Goal: Contribute content: Contribute content

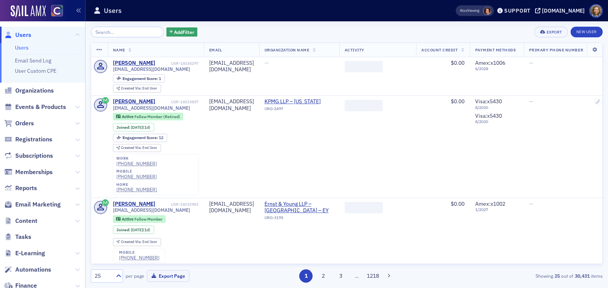
click at [27, 228] on span "Content" at bounding box center [42, 221] width 85 height 16
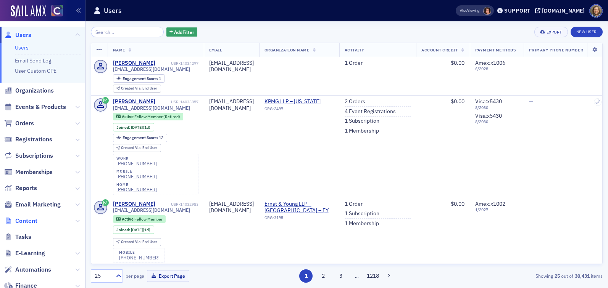
click at [21, 218] on span "Content" at bounding box center [26, 221] width 22 height 8
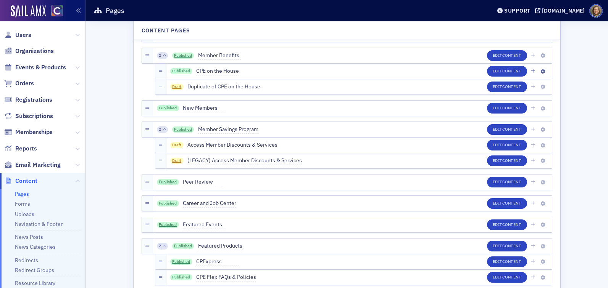
scroll to position [44, 0]
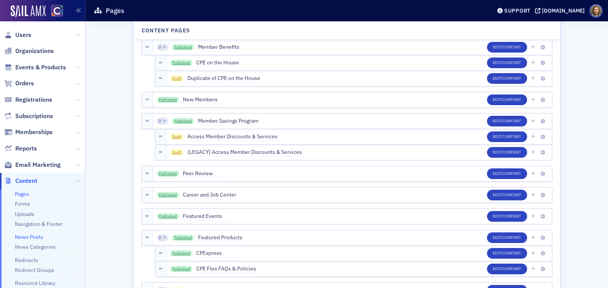
click at [33, 235] on link "News Posts" at bounding box center [29, 237] width 28 height 7
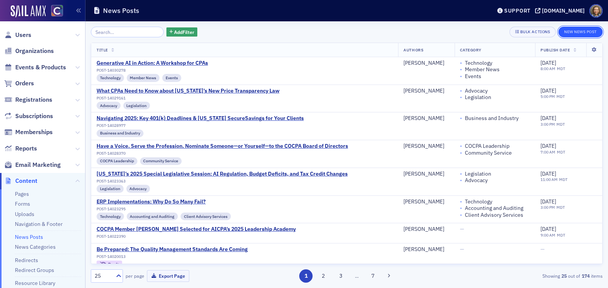
click at [587, 29] on button "New News Post" at bounding box center [580, 32] width 44 height 11
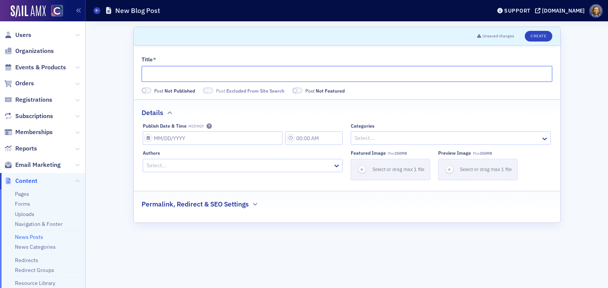
click at [215, 70] on input "Title *" at bounding box center [346, 74] width 410 height 16
paste input "New Federal Law Expands 529 Plans to Cover Professional Credentials"
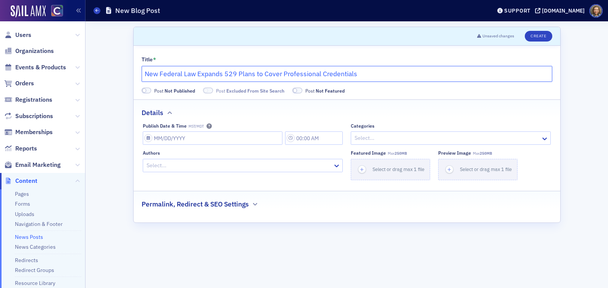
type input "New Federal Law Expands 529 Plans to Cover Professional Credentials"
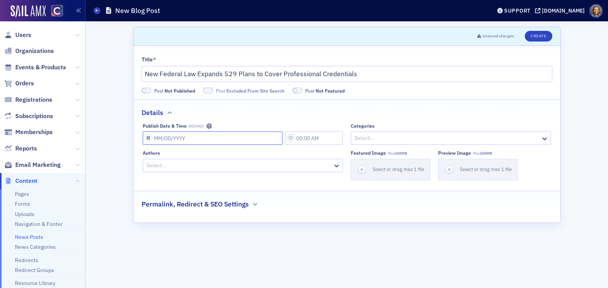
select select "8"
select select "2025"
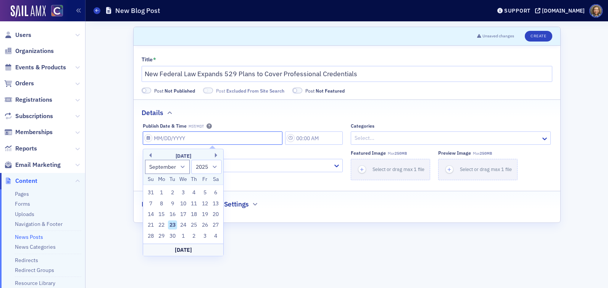
click at [209, 135] on input "Publish Date & Time MST/MDT" at bounding box center [213, 138] width 140 height 13
click at [148, 155] on button "Previous Month" at bounding box center [149, 155] width 5 height 5
select select "7"
click at [207, 193] on div "1" at bounding box center [204, 192] width 9 height 9
type input "[DATE]"
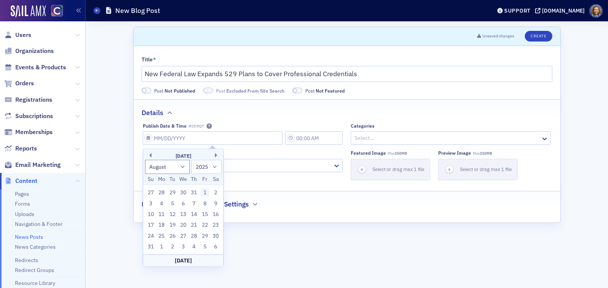
type input "2:00 PM"
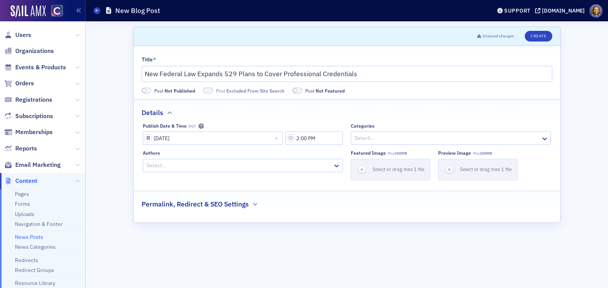
click at [300, 111] on div "Details" at bounding box center [346, 109] width 410 height 18
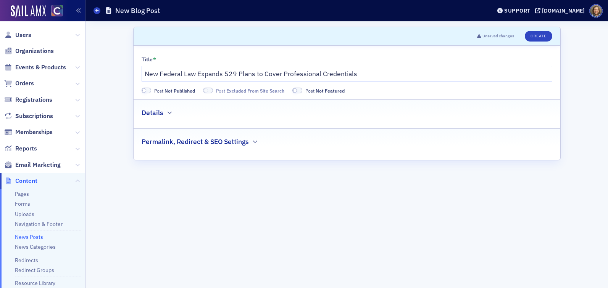
click at [178, 112] on div "Details" at bounding box center [346, 109] width 410 height 18
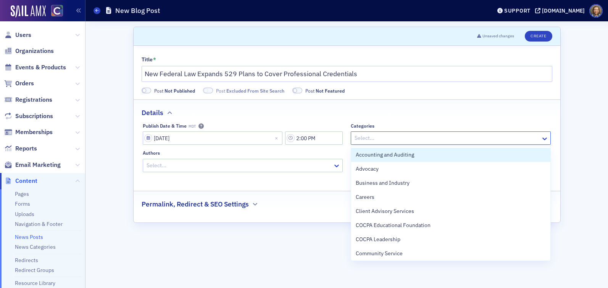
click at [418, 134] on div at bounding box center [447, 138] width 186 height 10
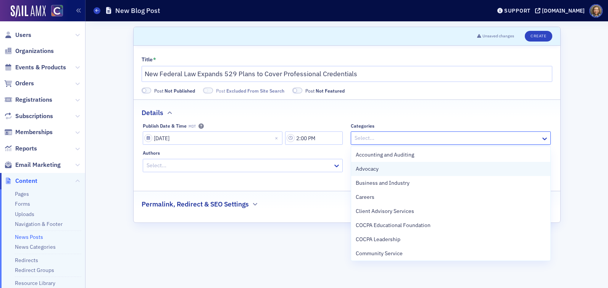
click at [401, 169] on div "Advocacy" at bounding box center [450, 169] width 190 height 8
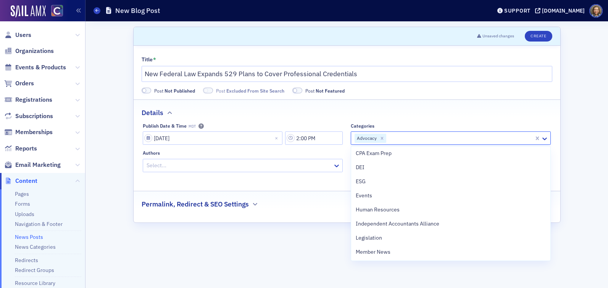
scroll to position [298, 0]
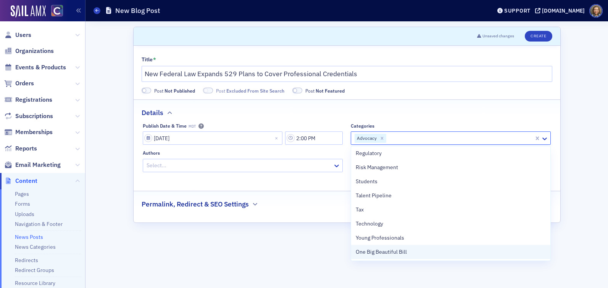
click at [396, 255] on span "One Big Beautiful Bill" at bounding box center [380, 252] width 51 height 8
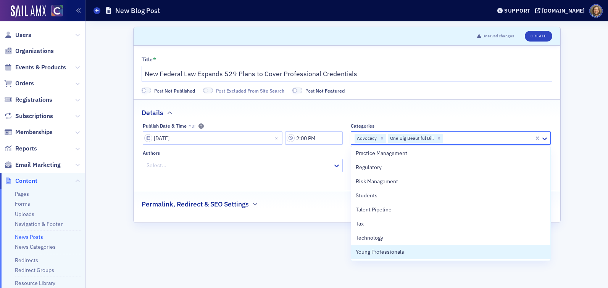
scroll to position [284, 0]
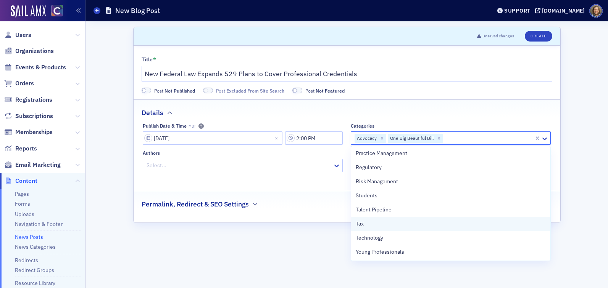
click at [393, 229] on div "Tax" at bounding box center [450, 224] width 199 height 14
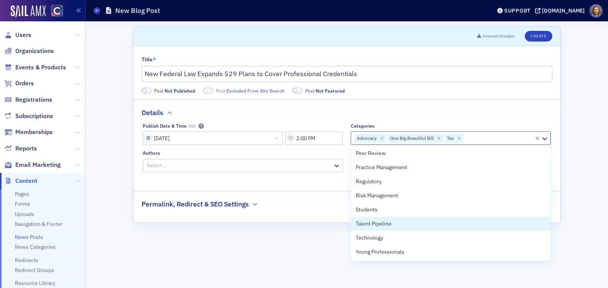
scroll to position [270, 0]
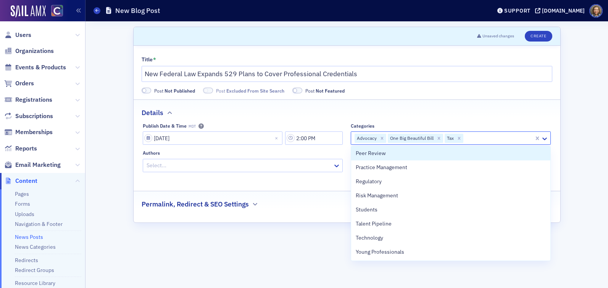
click at [406, 111] on div "Details" at bounding box center [346, 109] width 410 height 18
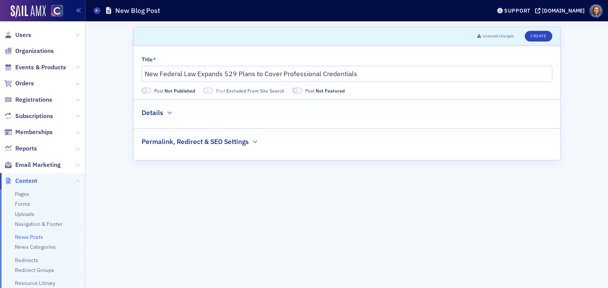
click at [163, 111] on div "Details" at bounding box center [346, 109] width 410 height 18
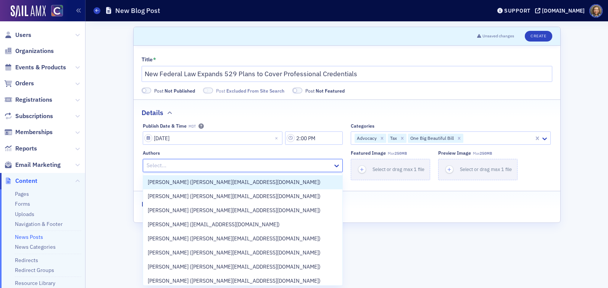
click at [184, 167] on div at bounding box center [239, 166] width 186 height 10
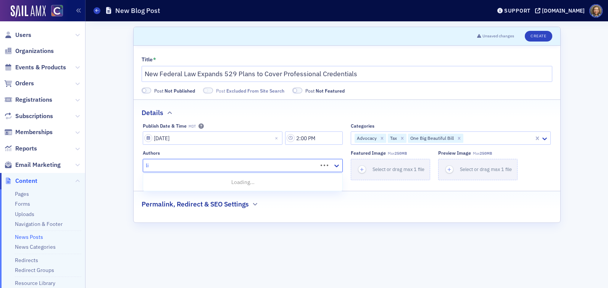
type input "l"
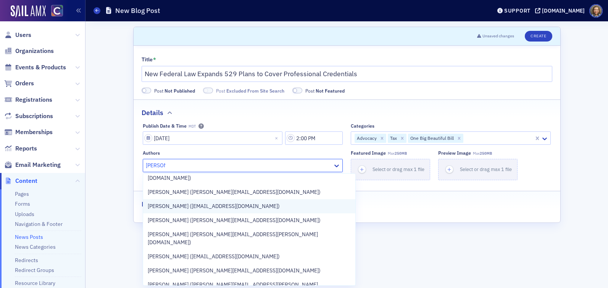
scroll to position [40, 0]
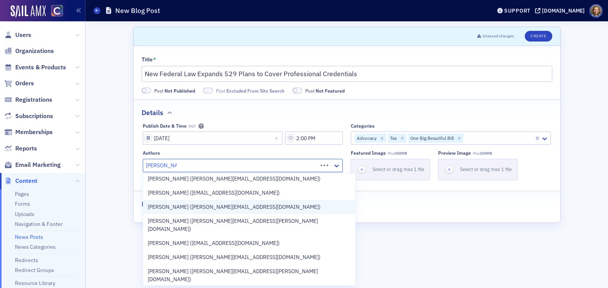
type input "[PERSON_NAME]"
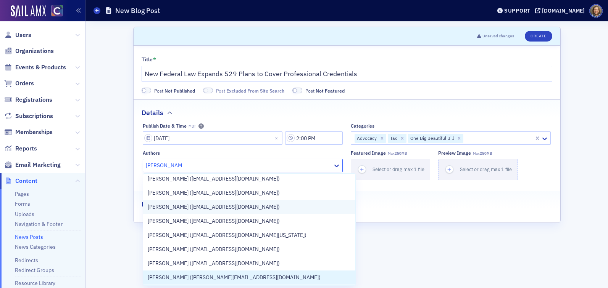
scroll to position [0, 0]
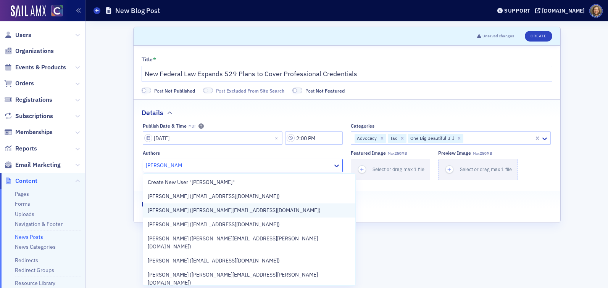
click at [217, 214] on span "[PERSON_NAME] ([PERSON_NAME][EMAIL_ADDRESS][DOMAIN_NAME])" at bounding box center [234, 211] width 173 height 8
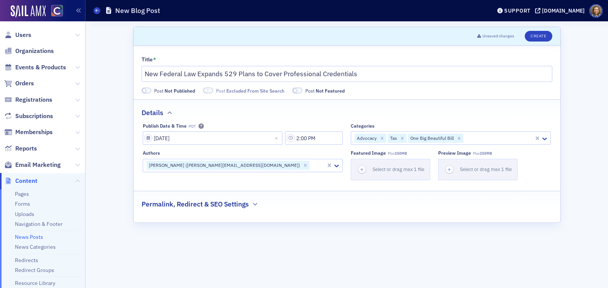
click at [394, 227] on form "Scroll to Unsaved changes Create Title * New Federal Law Expands 529 Plans to C…" at bounding box center [346, 155] width 427 height 256
click at [531, 34] on button "Create" at bounding box center [537, 36] width 27 height 11
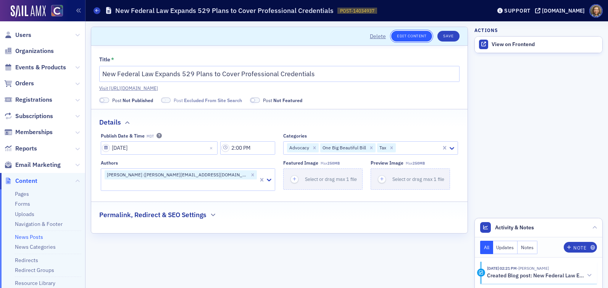
click at [411, 36] on link "Edit Content" at bounding box center [411, 36] width 41 height 11
click at [506, 45] on div "View on Frontend" at bounding box center [544, 44] width 107 height 7
click at [455, 36] on button "Save" at bounding box center [448, 36] width 22 height 11
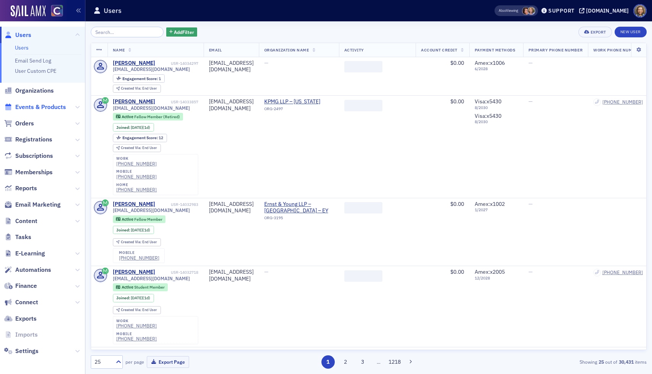
click at [39, 107] on span "Events & Products" at bounding box center [40, 107] width 51 height 8
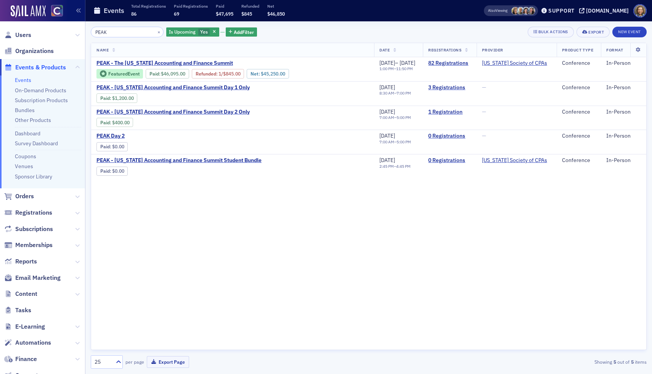
type input "PEAK"
